Goal: Understand process/instructions: Learn how to perform a task or action

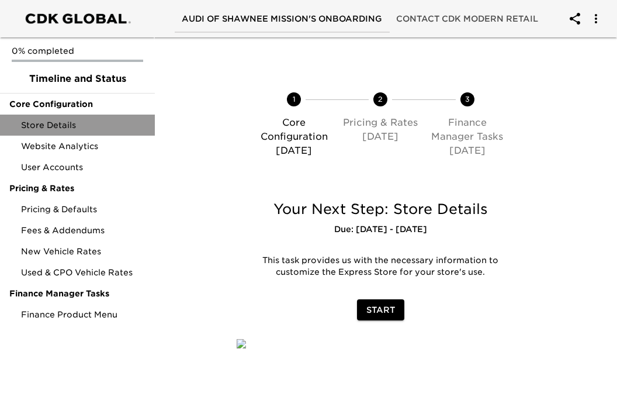
click at [86, 117] on div "Store Details" at bounding box center [77, 125] width 155 height 21
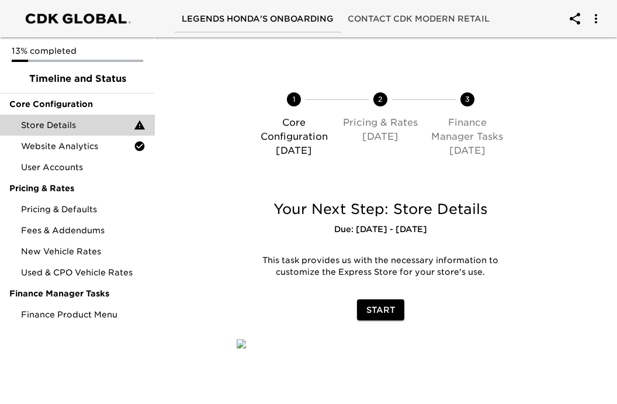
click at [70, 116] on div "Store Details" at bounding box center [77, 125] width 155 height 21
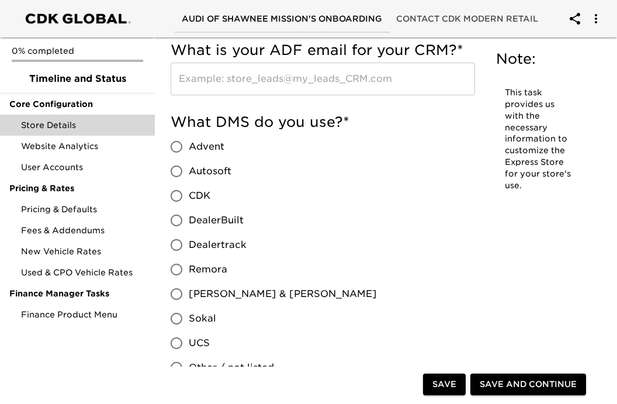
scroll to position [889, 0]
